Goal: Transaction & Acquisition: Purchase product/service

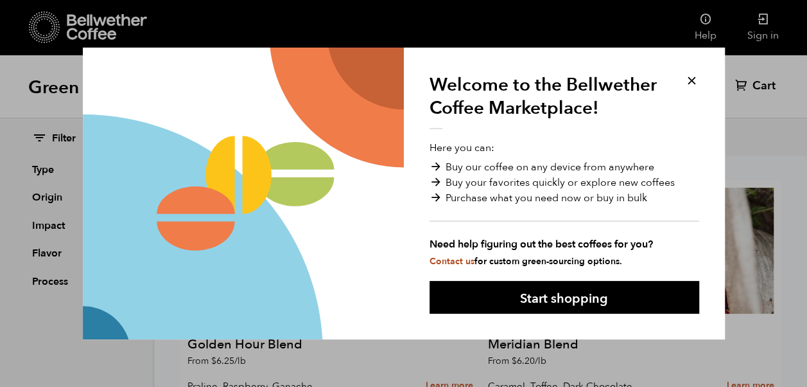
click at [690, 78] on button at bounding box center [692, 80] width 15 height 15
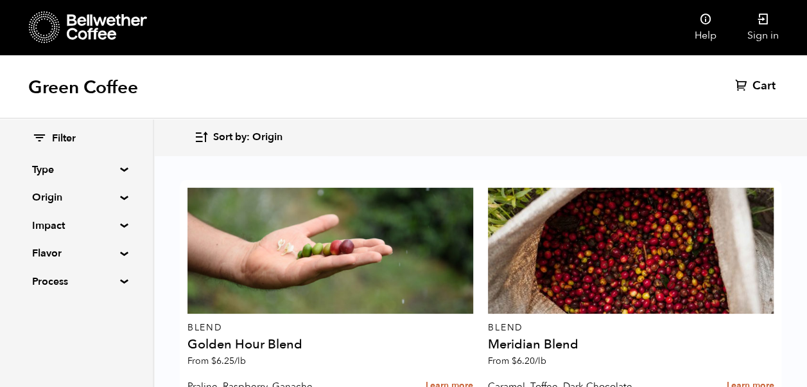
click at [118, 194] on summary "Origin" at bounding box center [76, 196] width 89 height 15
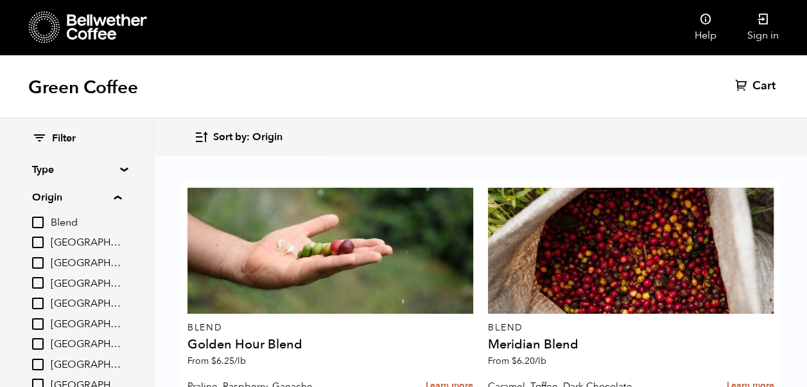
click at [80, 284] on span "[GEOGRAPHIC_DATA]" at bounding box center [86, 284] width 71 height 14
click at [0, 0] on input "[GEOGRAPHIC_DATA]" at bounding box center [0, 0] width 0 height 0
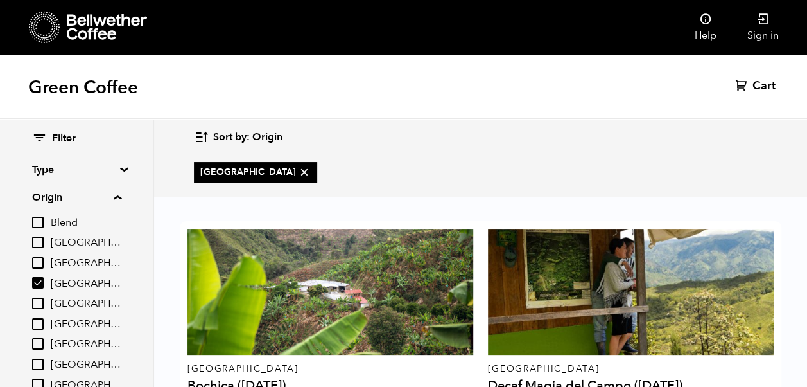
scroll to position [132, 0]
click at [39, 281] on input "[GEOGRAPHIC_DATA]" at bounding box center [38, 283] width 12 height 12
checkbox input "false"
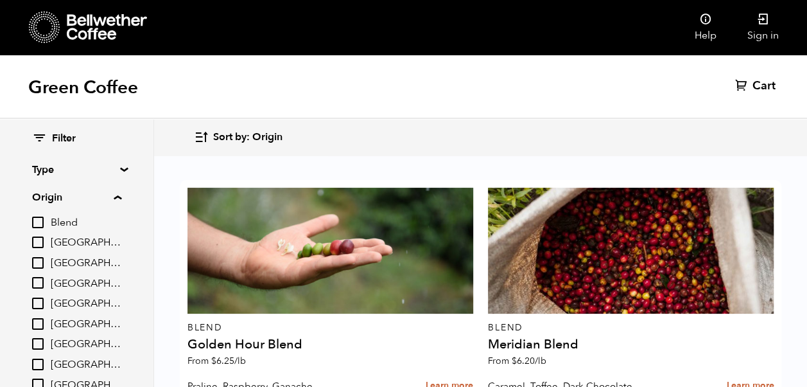
click at [42, 346] on input "[GEOGRAPHIC_DATA]" at bounding box center [38, 344] width 12 height 12
checkbox input "true"
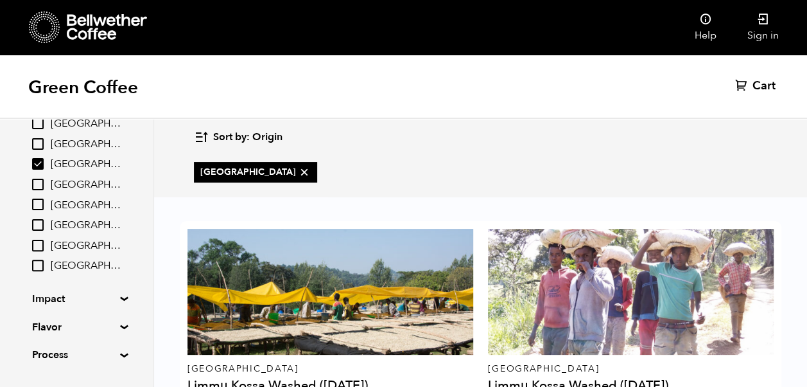
scroll to position [338, 0]
click at [41, 244] on input "Sumatra" at bounding box center [38, 246] width 12 height 12
checkbox input "true"
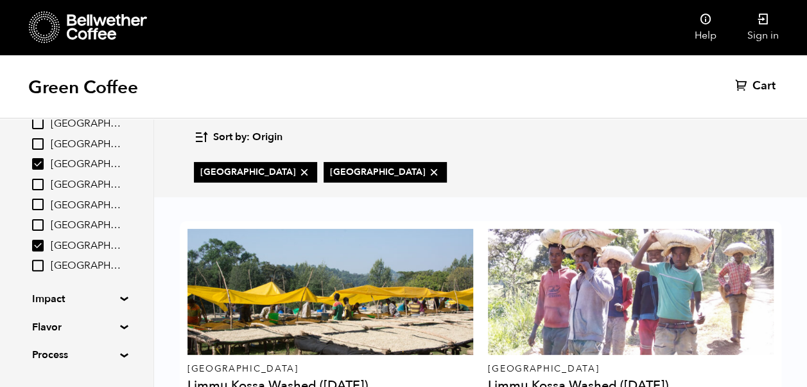
scroll to position [8, 0]
click at [80, 25] on icon at bounding box center [107, 27] width 80 height 26
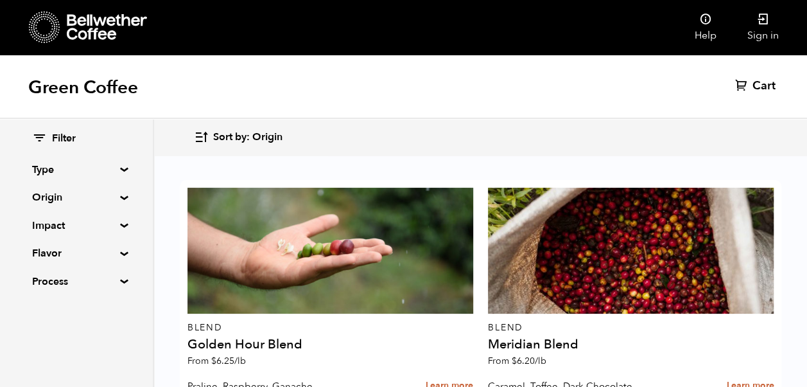
scroll to position [1338, 0]
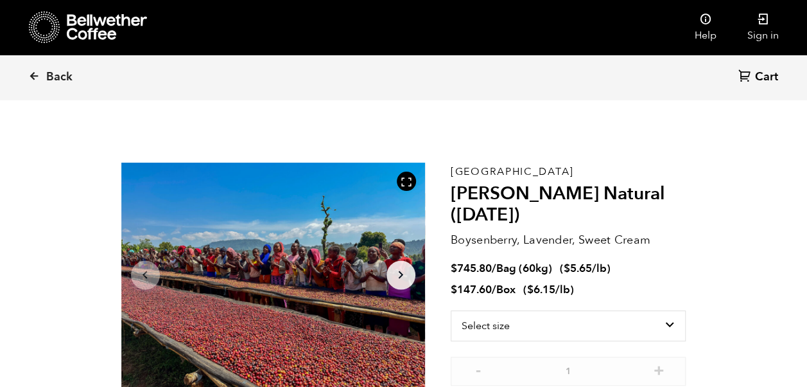
scroll to position [559, 550]
click at [400, 270] on icon "Arrow Right" at bounding box center [400, 274] width 15 height 15
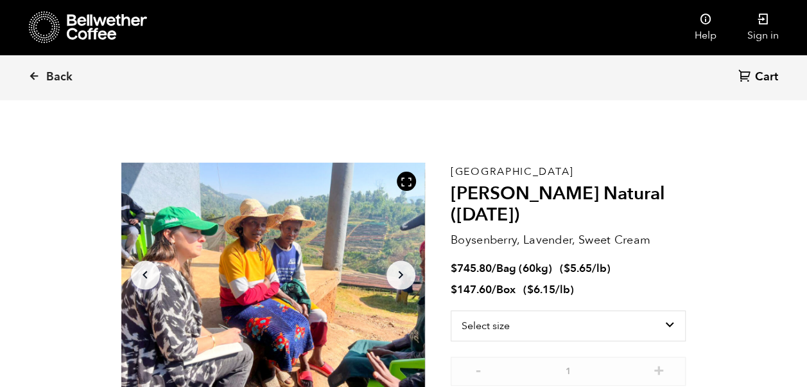
click at [400, 270] on icon "Arrow Right" at bounding box center [400, 274] width 15 height 15
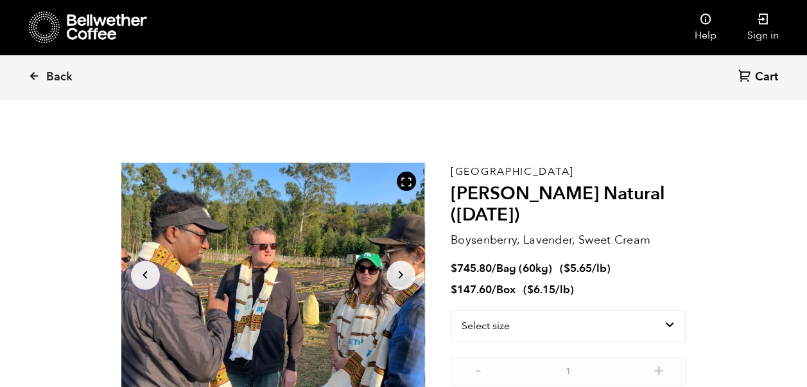
click at [401, 270] on icon "Arrow Right" at bounding box center [400, 274] width 15 height 15
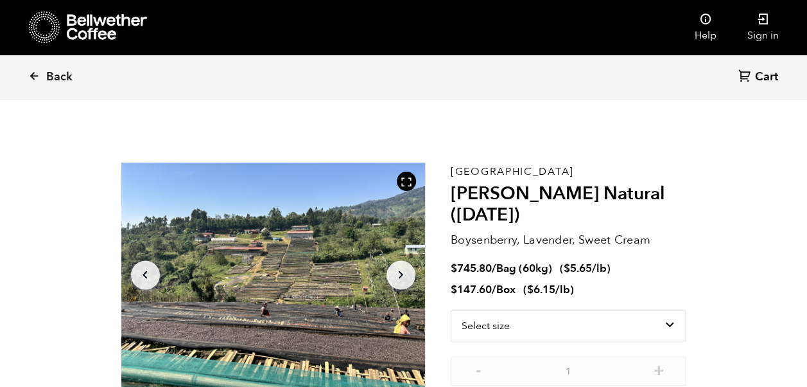
click at [401, 270] on icon "Arrow Right" at bounding box center [400, 274] width 15 height 15
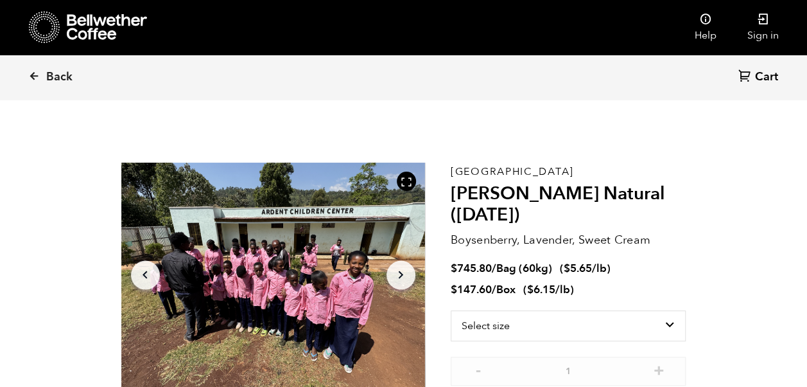
click at [401, 270] on icon "Arrow Right" at bounding box center [400, 274] width 15 height 15
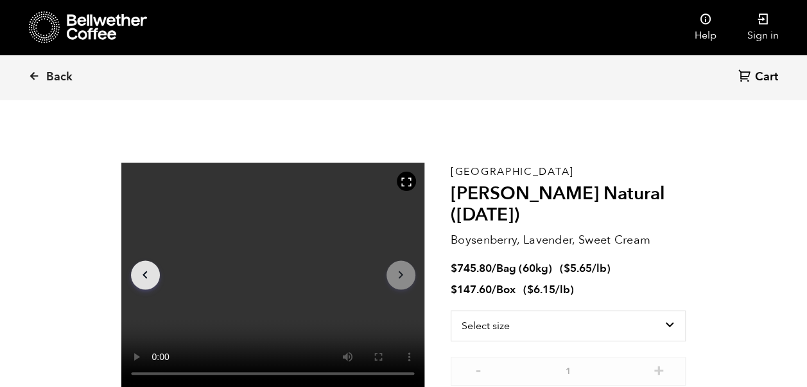
click at [401, 270] on icon "Arrow Right" at bounding box center [400, 274] width 15 height 15
click at [141, 277] on icon "Arrow Left" at bounding box center [144, 274] width 15 height 15
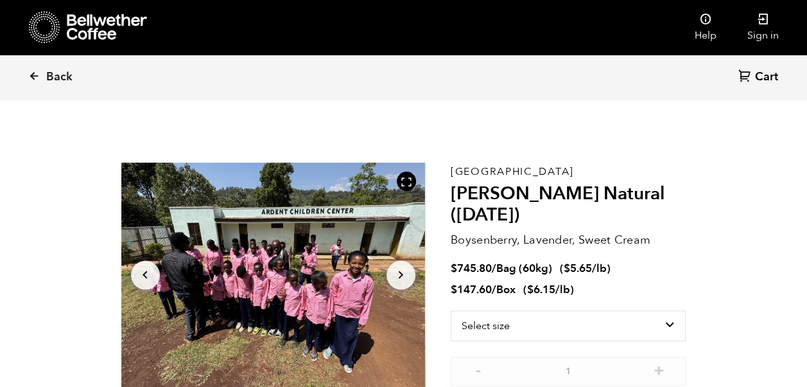
click at [143, 272] on icon "Arrow Left" at bounding box center [144, 274] width 15 height 15
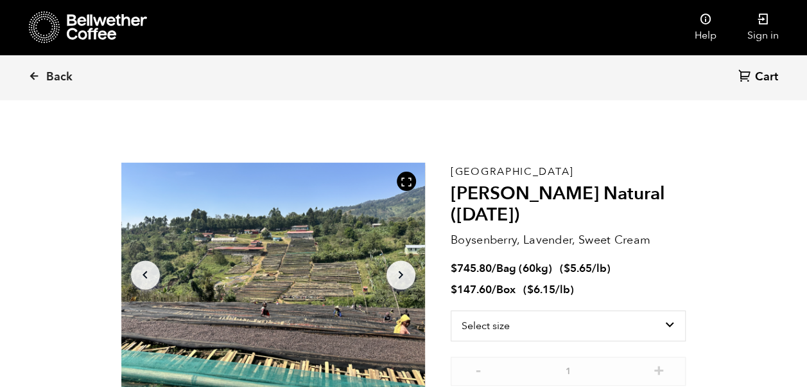
click at [143, 272] on icon "Arrow Left" at bounding box center [144, 274] width 15 height 15
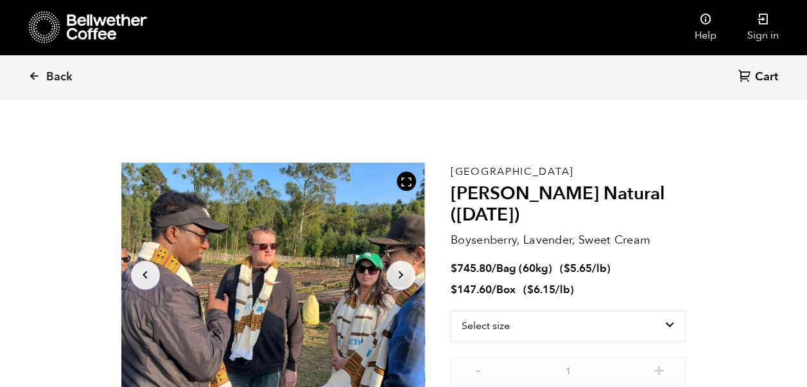
click at [143, 272] on icon "Arrow Left" at bounding box center [144, 274] width 15 height 15
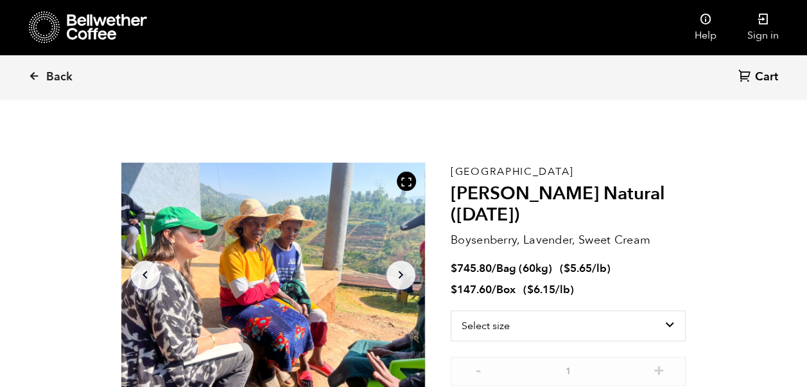
click at [143, 272] on icon "Arrow Left" at bounding box center [144, 274] width 15 height 15
